Goal: Information Seeking & Learning: Learn about a topic

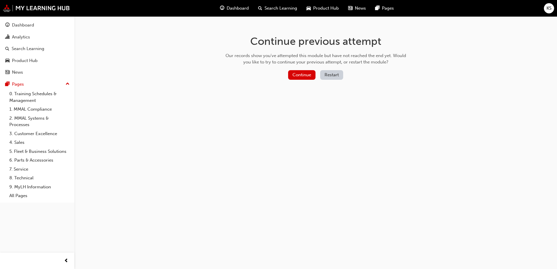
click at [329, 76] on button "Restart" at bounding box center [331, 75] width 23 height 10
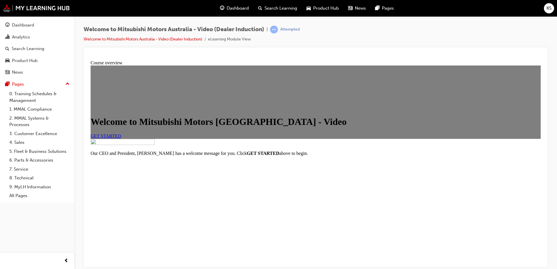
scroll to position [58, 0]
click at [121, 133] on span "GET STARTED" at bounding box center [106, 135] width 31 height 5
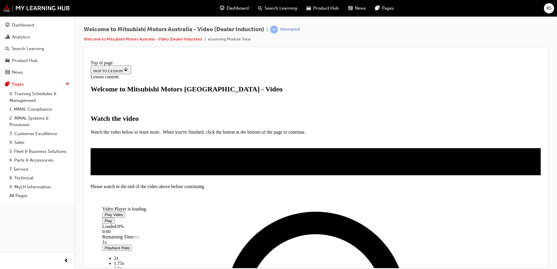
scroll to position [134, 0]
click at [105, 212] on span "Video player" at bounding box center [105, 214] width 0 height 4
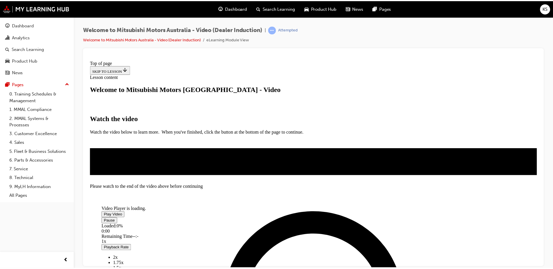
scroll to position [47, 0]
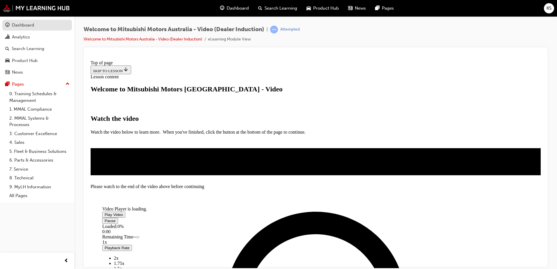
click at [29, 28] on div "Dashboard" at bounding box center [23, 25] width 22 height 7
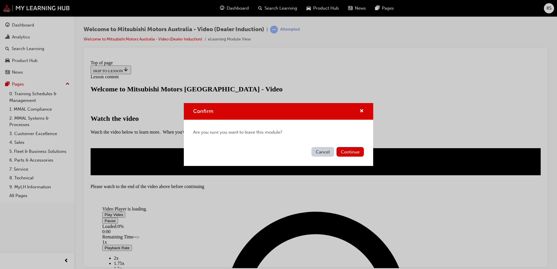
click at [348, 153] on button "Continue" at bounding box center [349, 152] width 27 height 10
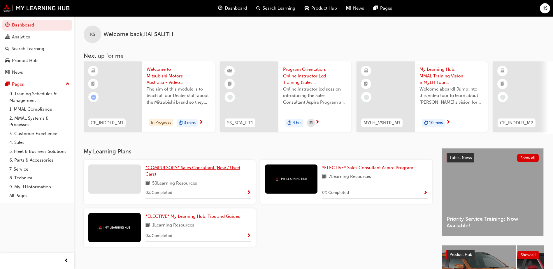
click at [178, 170] on span "*COMPULSORY* Sales Consultant (New / Used Cars)" at bounding box center [192, 171] width 95 height 12
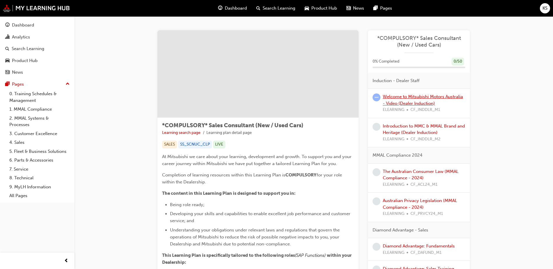
click at [411, 97] on link "Welcome to Mitsubishi Motors Australia - Video (Dealer Induction)" at bounding box center [422, 100] width 80 height 12
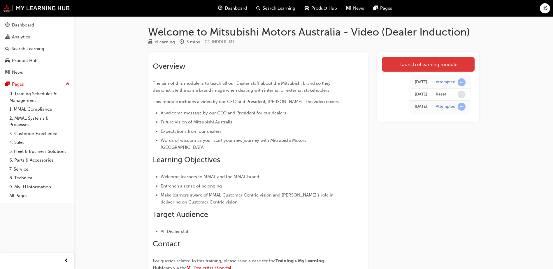
click at [410, 66] on link "Launch eLearning module" at bounding box center [428, 64] width 93 height 15
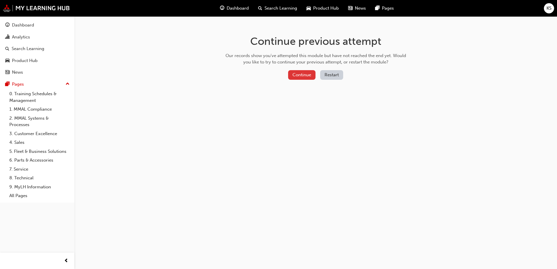
click at [306, 75] on button "Continue" at bounding box center [301, 75] width 27 height 10
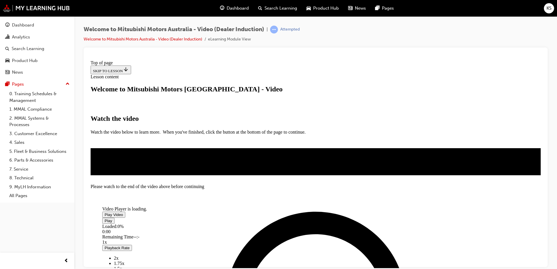
click at [105, 212] on span "Video player" at bounding box center [105, 214] width 0 height 4
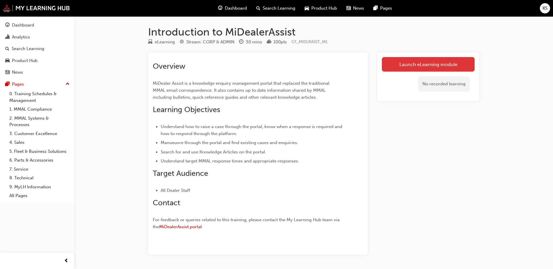
click at [419, 65] on link "Launch eLearning module" at bounding box center [428, 64] width 93 height 15
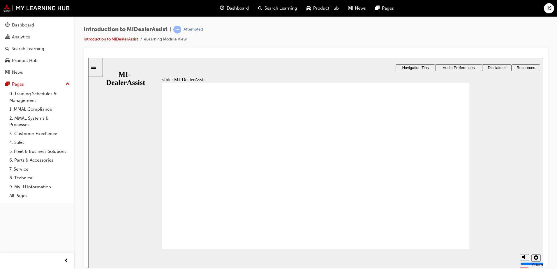
click at [241, 7] on span "Dashboard" at bounding box center [238, 8] width 22 height 7
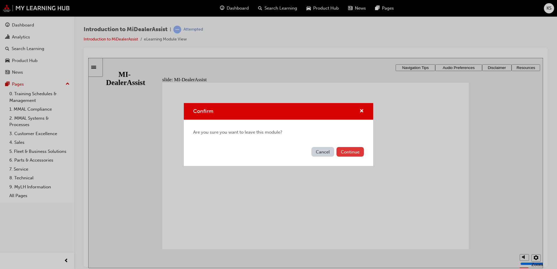
click at [350, 153] on button "Continue" at bounding box center [349, 152] width 27 height 10
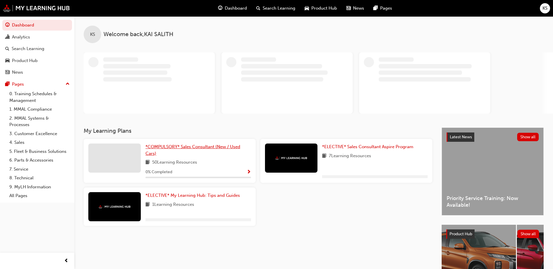
click at [171, 149] on div "KS Welcome back , [PERSON_NAME] My Learning Plans *COMPULSORY* Sales Consultant…" at bounding box center [313, 162] width 478 height 292
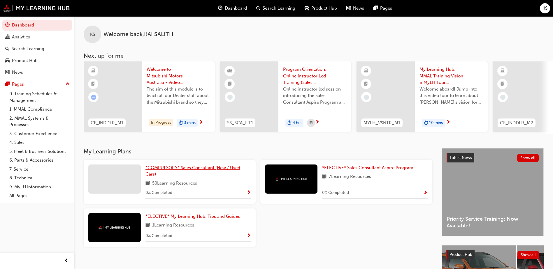
click at [167, 169] on span "*COMPULSORY* Sales Consultant (New / Used Cars)" at bounding box center [192, 171] width 95 height 12
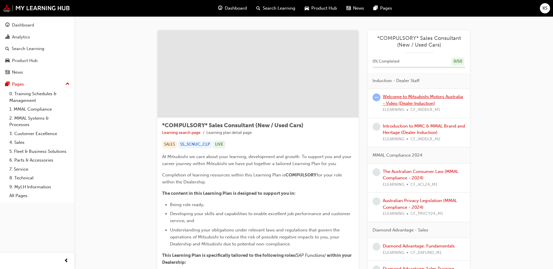
click at [416, 97] on link "Welcome to Mitsubishi Motors Australia - Video (Dealer Induction)" at bounding box center [422, 100] width 80 height 12
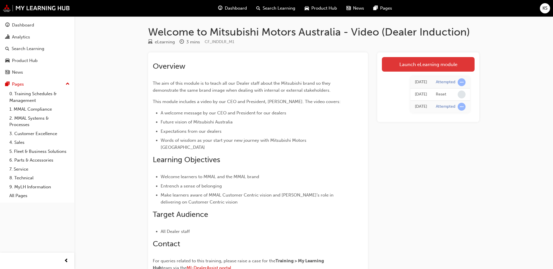
click at [420, 64] on link "Launch eLearning module" at bounding box center [428, 64] width 93 height 15
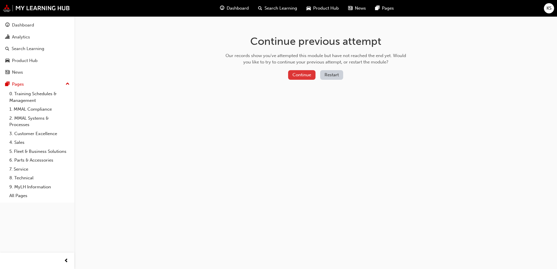
click at [290, 77] on button "Continue" at bounding box center [301, 75] width 27 height 10
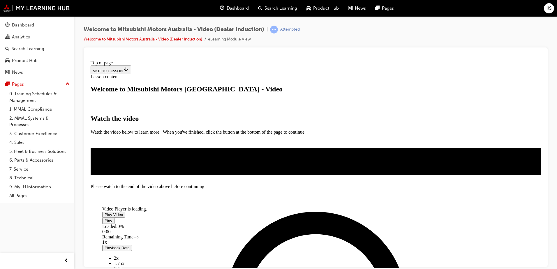
click at [105, 212] on span "Video player" at bounding box center [105, 214] width 0 height 4
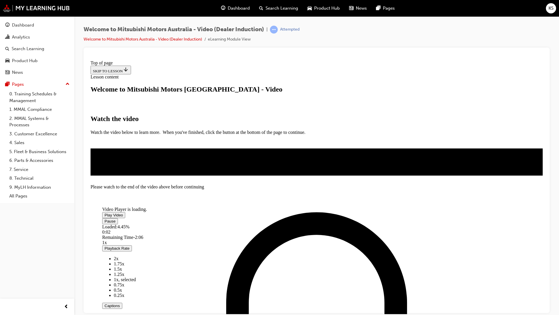
scroll to position [30, 0]
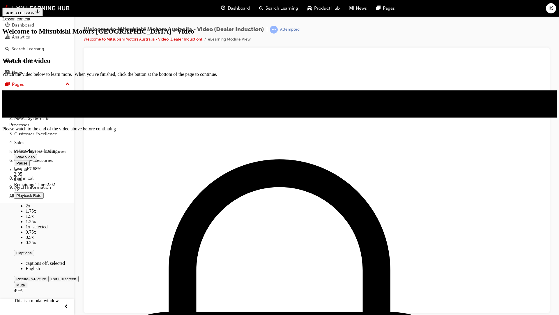
click at [387, 269] on div "49%" at bounding box center [200, 290] width 373 height 5
click at [196, 269] on div "Volume Level" at bounding box center [105, 293] width 182 height 0
click at [387, 269] on div "56%" at bounding box center [200, 290] width 373 height 5
click at [205, 269] on div "Volume Level" at bounding box center [109, 293] width 191 height 0
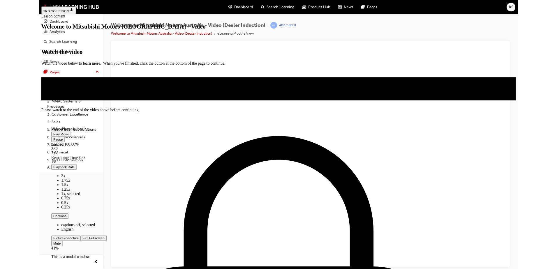
scroll to position [29, 0]
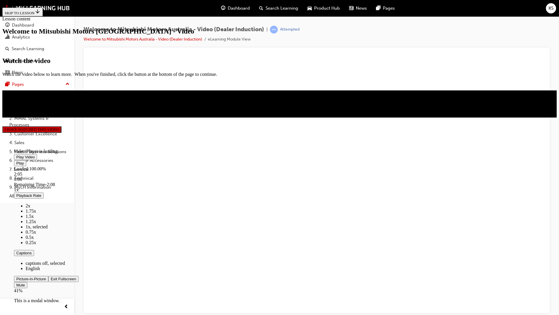
click at [387, 269] on div "Play Loaded : 100.00% 2:05 0:00 Remaining Time - 2:08 1x Playback Rate 2x 1.75x…" at bounding box center [200, 226] width 373 height 133
click at [51, 269] on span "Video player" at bounding box center [51, 278] width 0 height 4
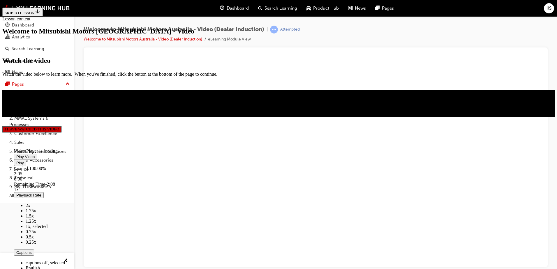
scroll to position [133, 0]
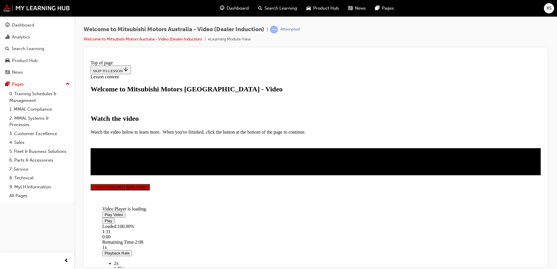
click at [150, 190] on button "I HAVE WATCHED THIS VIDEO" at bounding box center [120, 187] width 59 height 6
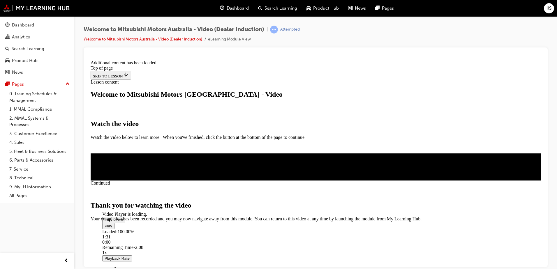
scroll to position [181, 0]
click at [126, 244] on span "CLOSE MODULE" at bounding box center [109, 246] width 36 height 5
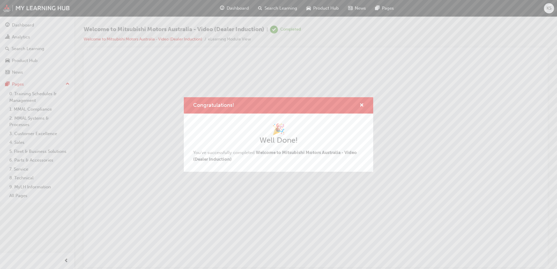
scroll to position [0, 0]
click at [361, 105] on span "cross-icon" at bounding box center [361, 105] width 4 height 5
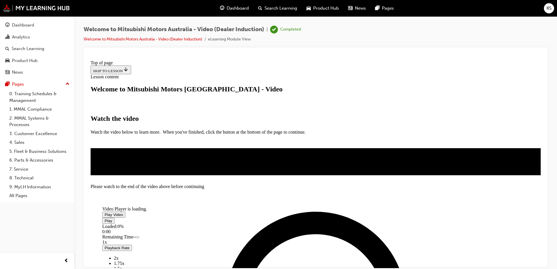
click at [235, 10] on span "Dashboard" at bounding box center [238, 8] width 22 height 7
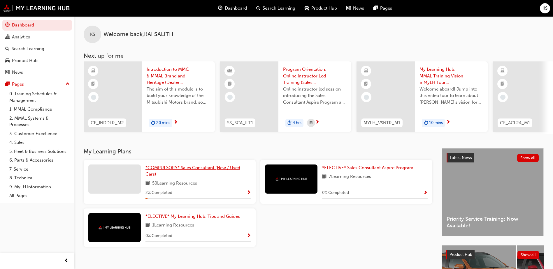
click at [166, 171] on span "*COMPULSORY* Sales Consultant (New / Used Cars)" at bounding box center [192, 171] width 95 height 12
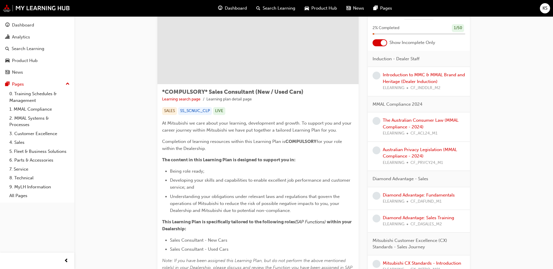
scroll to position [4, 0]
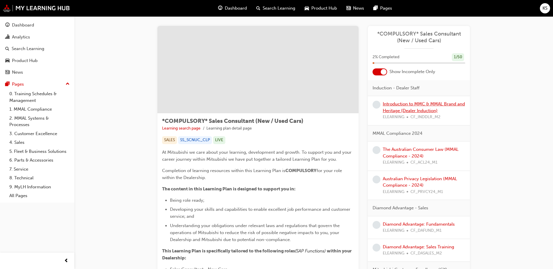
click at [422, 109] on link "Introduction to MMC & MMAL Brand and Heritage (Dealer Induction)" at bounding box center [423, 107] width 82 height 12
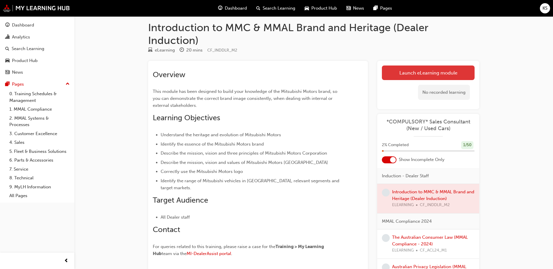
click at [417, 71] on link "Launch eLearning module" at bounding box center [428, 73] width 93 height 15
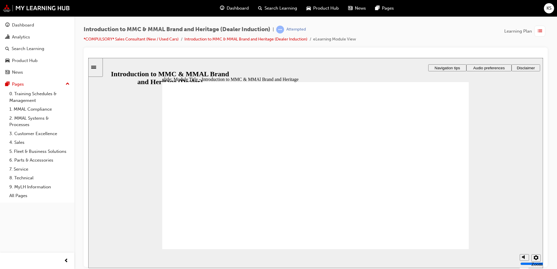
click at [523, 237] on polygon "Mute (Ctrl+Alt+M)" at bounding box center [523, 235] width 1 height 4
click at [523, 256] on div "misc controls" at bounding box center [524, 250] width 9 height 22
drag, startPoint x: 524, startPoint y: 249, endPoint x: 523, endPoint y: 230, distance: 19.2
type input "10"
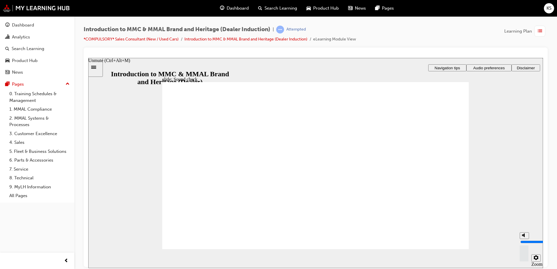
click at [525, 239] on input "volume" at bounding box center [539, 241] width 38 height 5
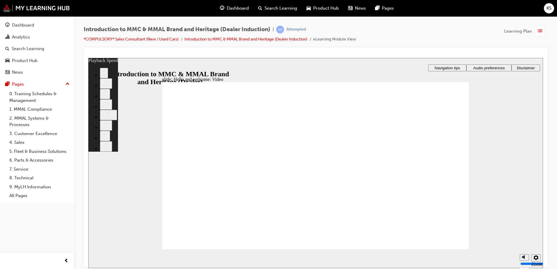
type input "0"
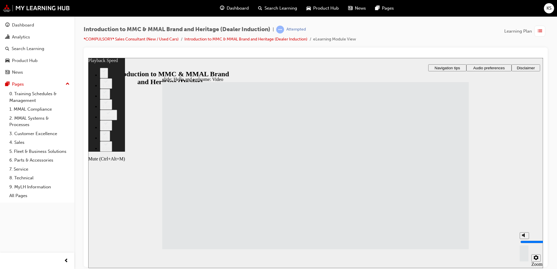
type input "14"
type input "8"
type input "14"
type input "8"
type input "7"
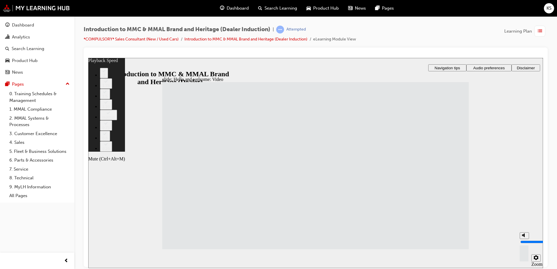
type input "14"
type input "7"
type input "15"
type input "6"
type input "15"
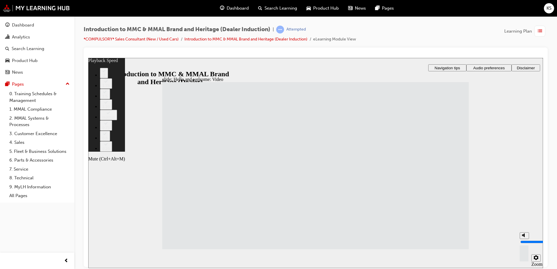
type input "6"
type input "15"
type input "5"
type input "15"
type input "5"
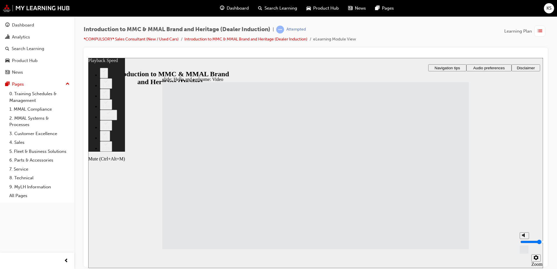
type input "16"
type input "4"
type input "16"
type input "4"
type input "16"
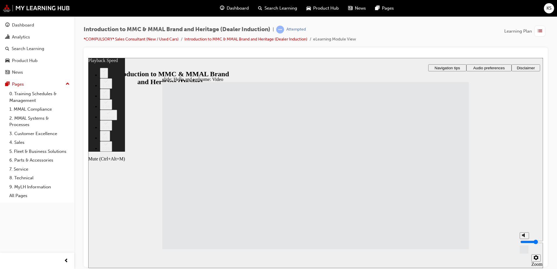
type input "3"
type input "16"
type input "3"
type input "2"
type input "16"
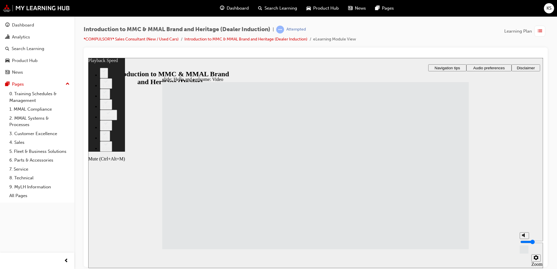
type input "2"
type input "17"
type input "3"
type input "17"
type input "3"
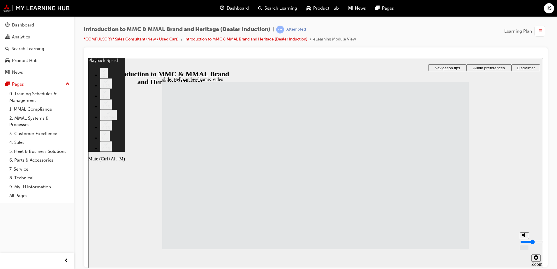
type input "18"
drag, startPoint x: 525, startPoint y: 235, endPoint x: 525, endPoint y: 244, distance: 9.3
type input "3"
click at [525, 244] on input "volume" at bounding box center [539, 241] width 38 height 5
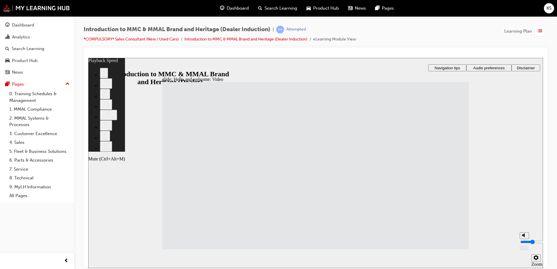
type input "18"
type input "4"
type input "18"
type input "4"
type input "19"
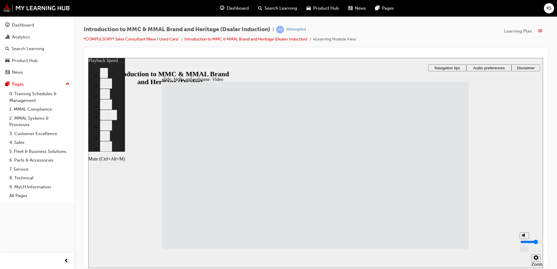
type input "4"
click at [525, 242] on input "volume" at bounding box center [539, 241] width 38 height 5
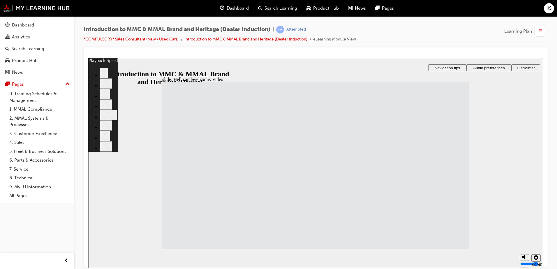
type input "33"
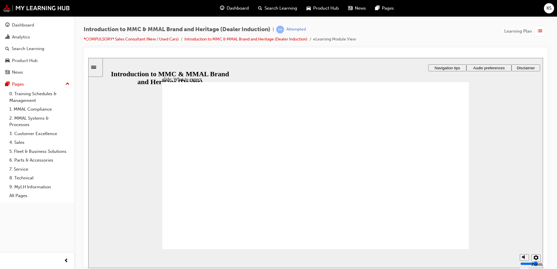
click at [479, 68] on span "Audio preferences" at bounding box center [488, 68] width 31 height 4
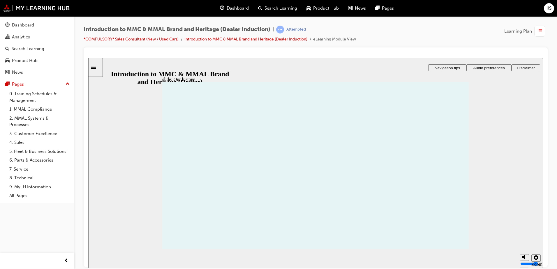
click at [477, 66] on span "Audio preferences" at bounding box center [488, 68] width 31 height 4
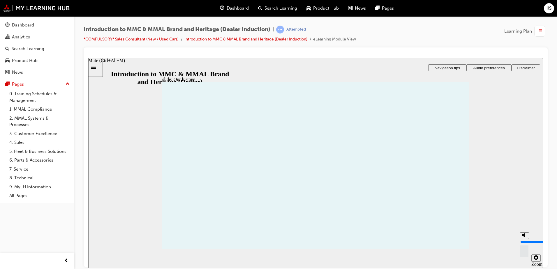
click at [524, 239] on input "volume" at bounding box center [539, 241] width 38 height 5
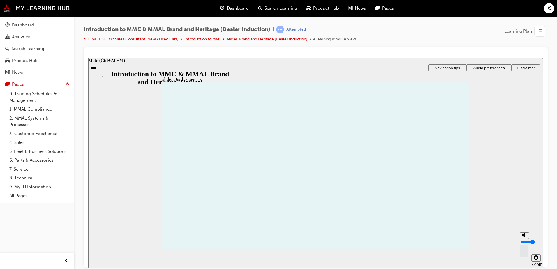
type input "3"
click at [524, 244] on input "volume" at bounding box center [539, 241] width 38 height 5
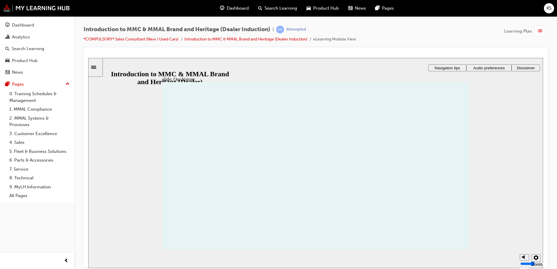
click at [478, 251] on section "Playback Speed 2 1.75" at bounding box center [315, 258] width 455 height 19
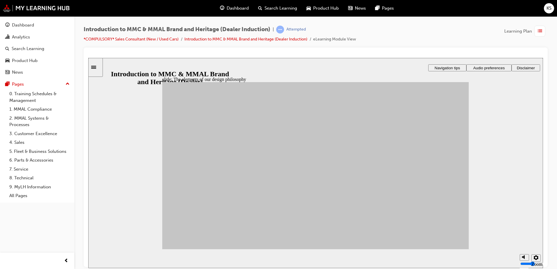
drag, startPoint x: 230, startPoint y: 178, endPoint x: 353, endPoint y: 149, distance: 126.0
drag, startPoint x: 280, startPoint y: 187, endPoint x: 350, endPoint y: 168, distance: 73.1
drag, startPoint x: 233, startPoint y: 217, endPoint x: 352, endPoint y: 176, distance: 126.0
drag, startPoint x: 199, startPoint y: 188, endPoint x: 352, endPoint y: 152, distance: 157.2
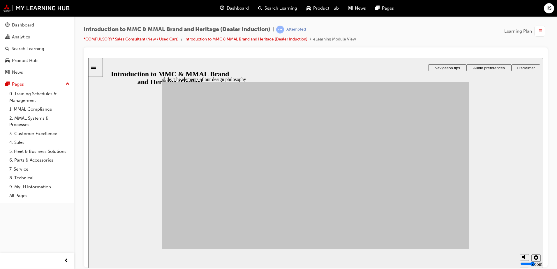
drag, startPoint x: 198, startPoint y: 210, endPoint x: 399, endPoint y: 189, distance: 201.4
drag, startPoint x: 241, startPoint y: 194, endPoint x: 402, endPoint y: 177, distance: 161.1
drag, startPoint x: 205, startPoint y: 169, endPoint x: 399, endPoint y: 222, distance: 201.5
drag, startPoint x: 275, startPoint y: 216, endPoint x: 401, endPoint y: 147, distance: 143.4
drag, startPoint x: 284, startPoint y: 167, endPoint x: 408, endPoint y: 182, distance: 124.1
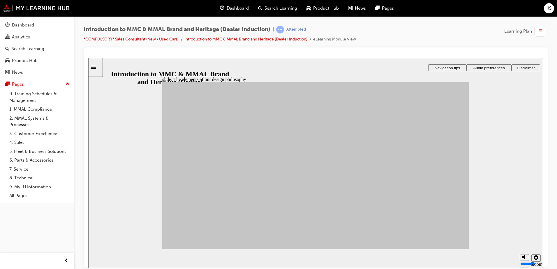
drag, startPoint x: 241, startPoint y: 163, endPoint x: 345, endPoint y: 148, distance: 104.8
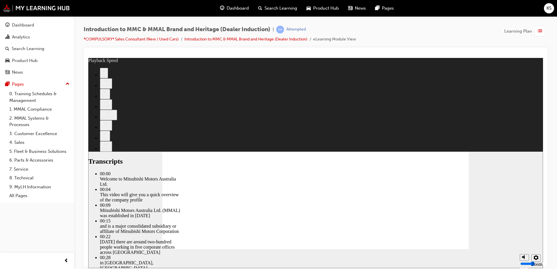
type input "0"
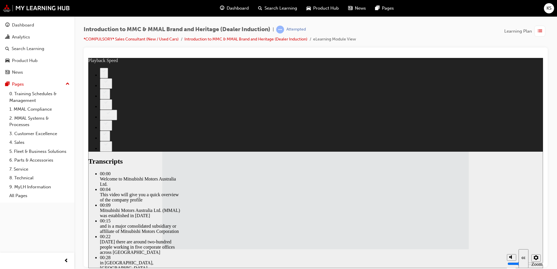
type input "112"
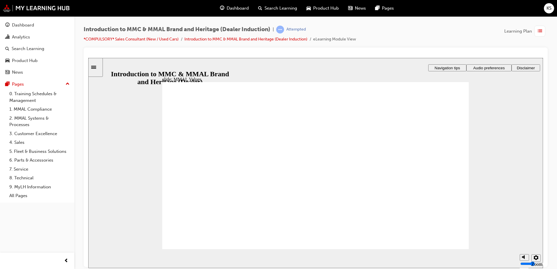
drag, startPoint x: 245, startPoint y: 159, endPoint x: 203, endPoint y: 176, distance: 44.8
drag, startPoint x: 295, startPoint y: 158, endPoint x: 386, endPoint y: 177, distance: 92.7
drag, startPoint x: 389, startPoint y: 160, endPoint x: 436, endPoint y: 179, distance: 51.0
drag, startPoint x: 435, startPoint y: 161, endPoint x: 337, endPoint y: 181, distance: 100.0
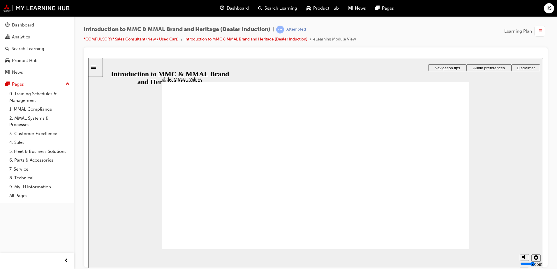
drag, startPoint x: 334, startPoint y: 161, endPoint x: 244, endPoint y: 180, distance: 91.9
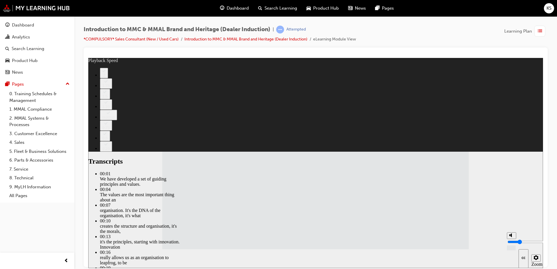
click at [511, 241] on input "volume" at bounding box center [526, 241] width 38 height 5
click at [512, 243] on input "volume" at bounding box center [526, 241] width 38 height 5
click at [511, 241] on input "volume" at bounding box center [526, 241] width 38 height 5
type input "20"
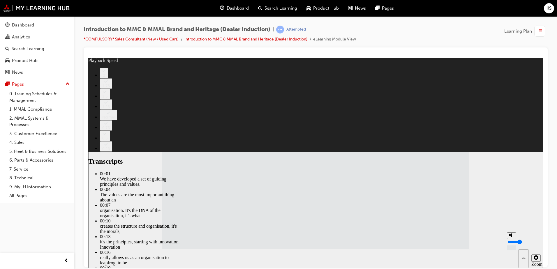
type input "4"
type input "20"
type input "4"
type input "21"
drag, startPoint x: 510, startPoint y: 244, endPoint x: 510, endPoint y: 241, distance: 2.9
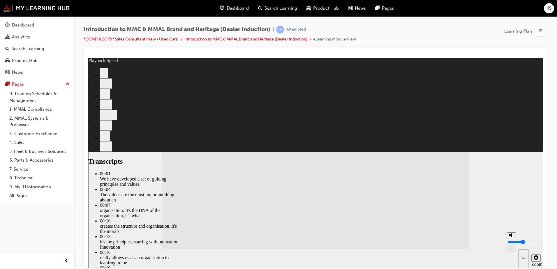
type input "4"
click at [510, 241] on input "volume" at bounding box center [526, 241] width 38 height 5
type input "120"
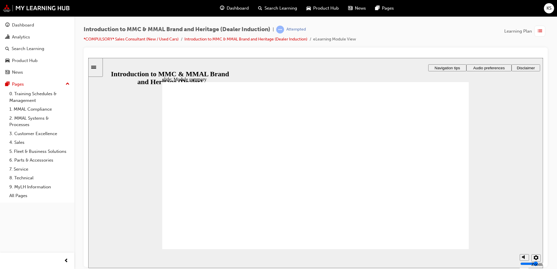
checkbox input "true"
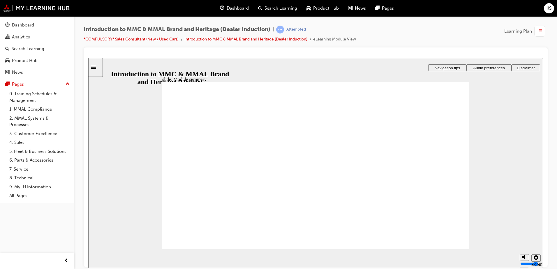
checkbox input "true"
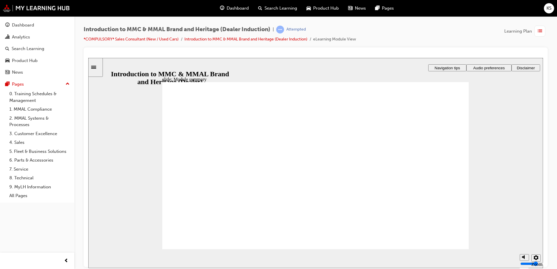
checkbox input "true"
radio input "true"
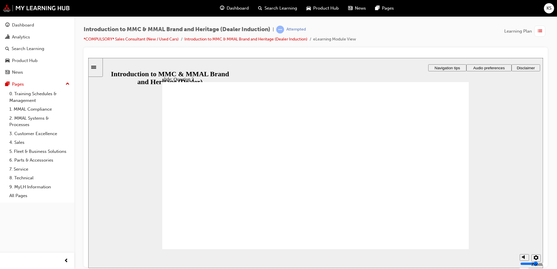
radio input "true"
drag, startPoint x: 175, startPoint y: 217, endPoint x: 188, endPoint y: 233, distance: 21.3
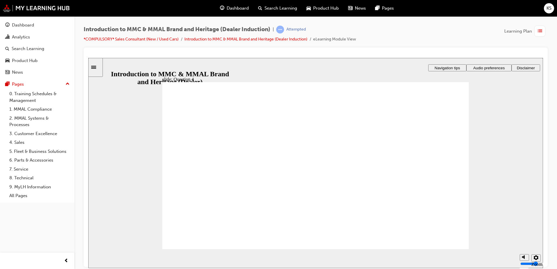
checkbox input "true"
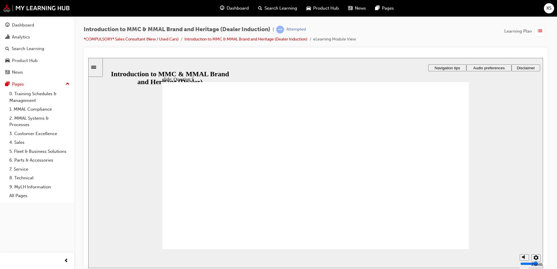
checkbox input "true"
radio input "true"
click at [96, 68] on icon "Sidebar Toggle" at bounding box center [93, 67] width 5 height 3
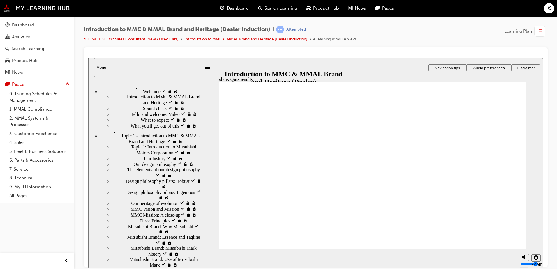
click at [135, 128] on span "Topic 1 - Introduction to MMC & MMAL Brand and Heritage visited" at bounding box center [156, 133] width 90 height 10
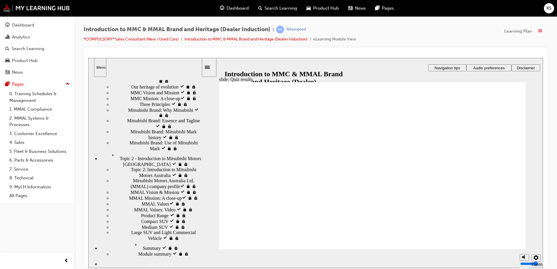
scroll to position [87, 0]
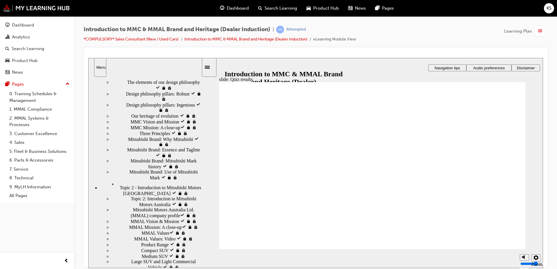
click at [153, 191] on span "Topic 2 - Introduction to Mitsubishi Motors Australia visited" at bounding box center [155, 185] width 91 height 10
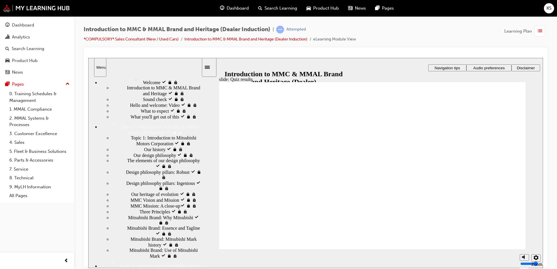
scroll to position [0, 0]
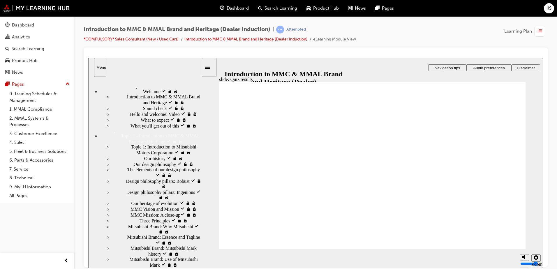
radio input "true"
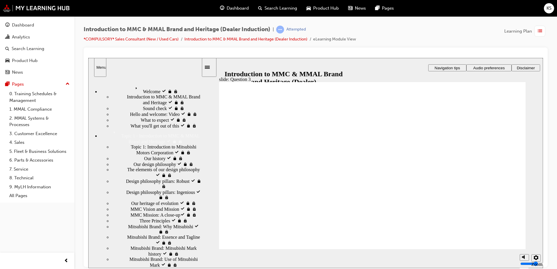
radio input "true"
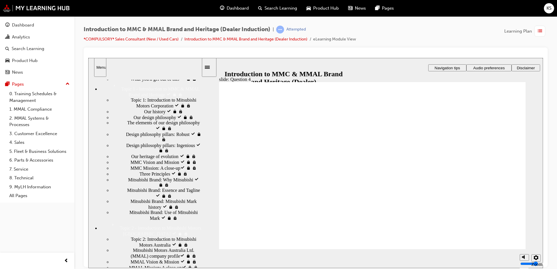
scroll to position [58, 0]
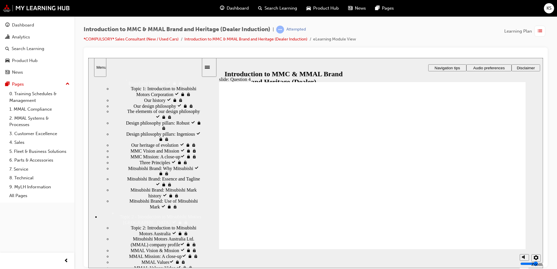
click at [164, 198] on div "Mitsubishi Brand: Mitsubishi Mark history visited Mitsubishi Brand: Mitsubishi …" at bounding box center [157, 192] width 90 height 11
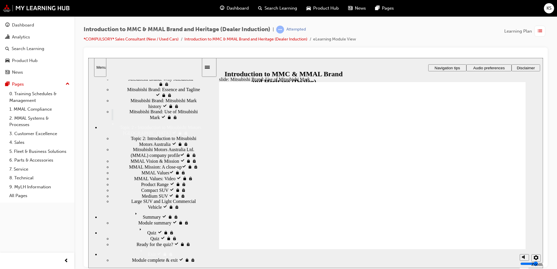
scroll to position [235, 0]
click at [126, 233] on div "Quiz visited Quiz" at bounding box center [150, 230] width 101 height 10
click at [137, 231] on span "Quiz" at bounding box center [141, 227] width 9 height 5
click at [137, 231] on span "Quiz visited" at bounding box center [148, 227] width 23 height 5
click at [112, 241] on div "Quiz visited Quiz" at bounding box center [157, 238] width 90 height 6
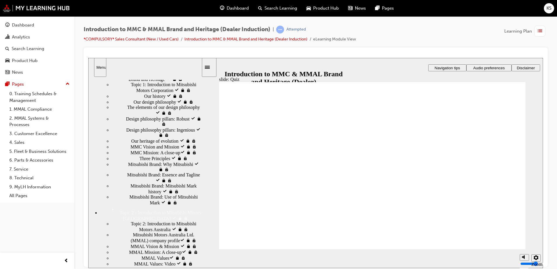
scroll to position [78, 0]
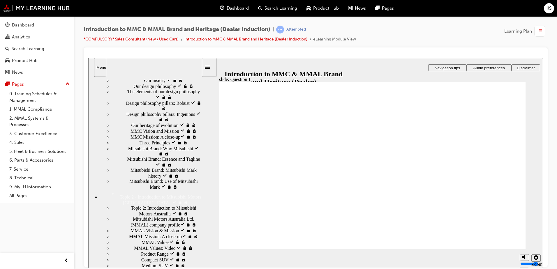
radio input "true"
drag, startPoint x: 254, startPoint y: 230, endPoint x: 290, endPoint y: 241, distance: 38.3
radio input "true"
drag, startPoint x: 239, startPoint y: 228, endPoint x: 244, endPoint y: 234, distance: 7.3
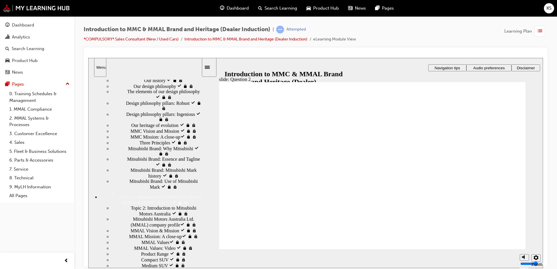
radio input "true"
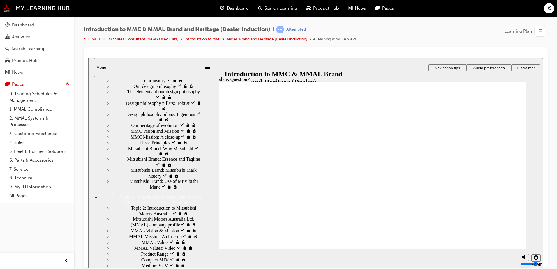
checkbox input "true"
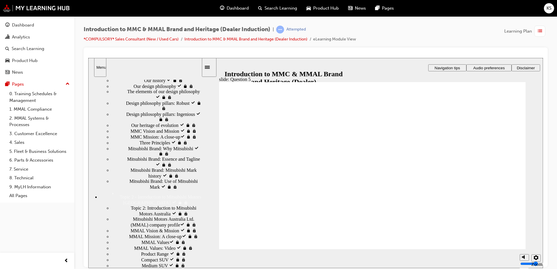
checkbox input "true"
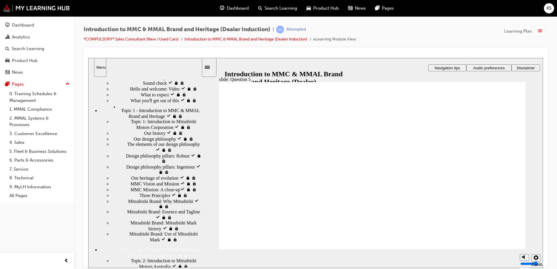
scroll to position [20, 0]
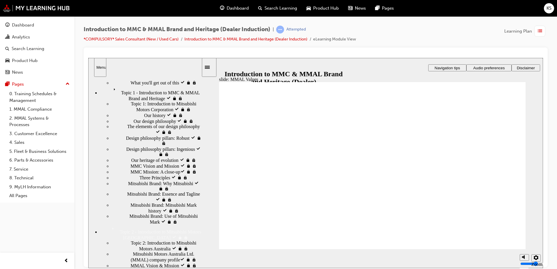
scroll to position [53, 0]
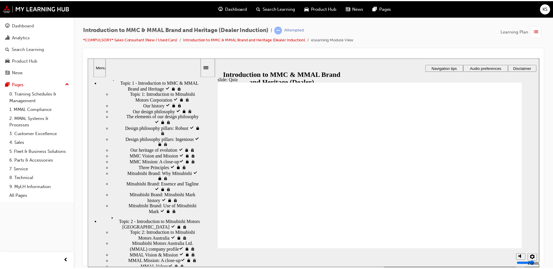
scroll to position [0, 0]
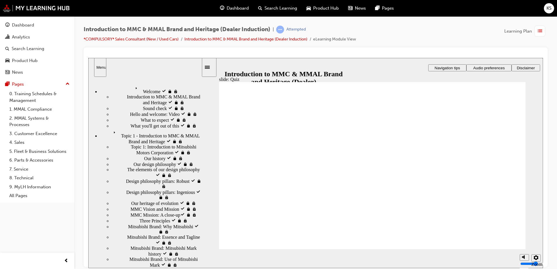
radio input "true"
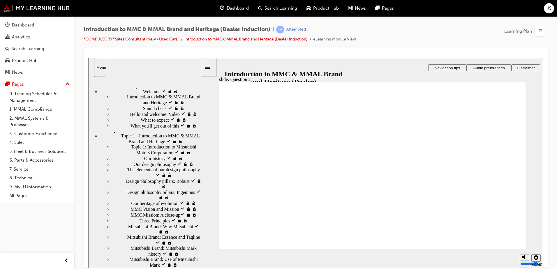
drag, startPoint x: 229, startPoint y: 211, endPoint x: 240, endPoint y: 233, distance: 24.5
radio input "true"
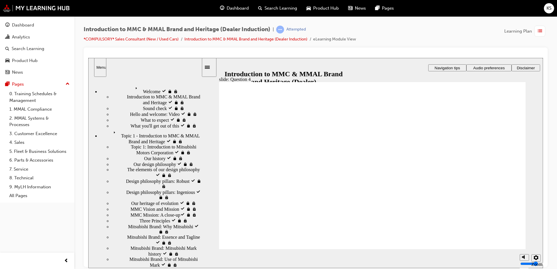
radio input "true"
checkbox input "true"
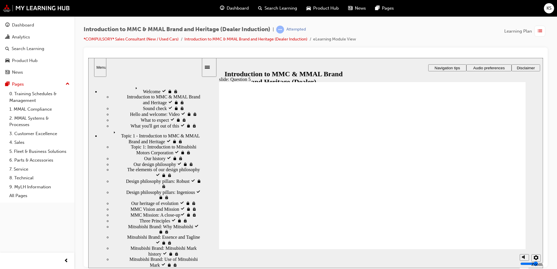
checkbox input "true"
radio input "true"
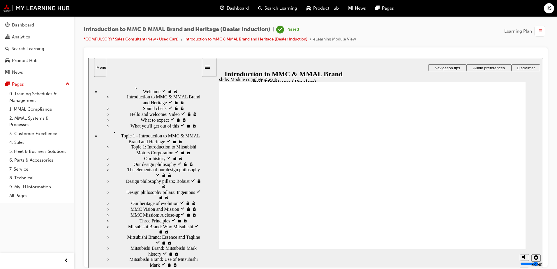
click at [236, 7] on span "Dashboard" at bounding box center [238, 8] width 22 height 7
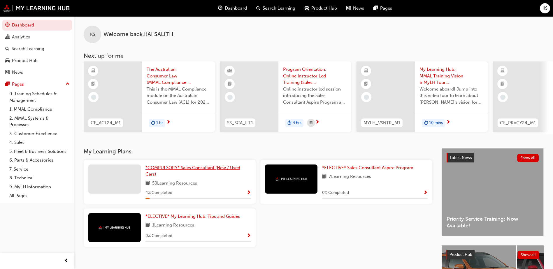
click at [174, 172] on span "*COMPULSORY* Sales Consultant (New / Used Cars)" at bounding box center [192, 171] width 95 height 12
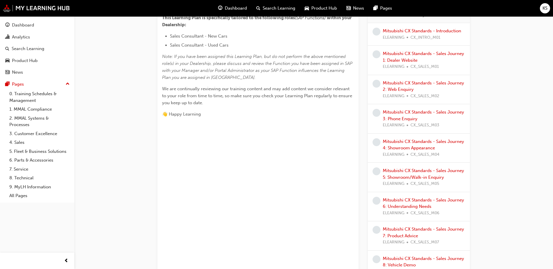
scroll to position [146, 0]
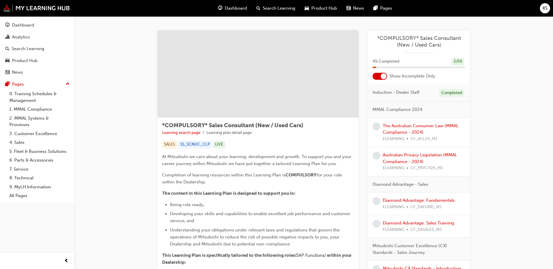
scroll to position [146, 0]
